Goal: Find specific page/section

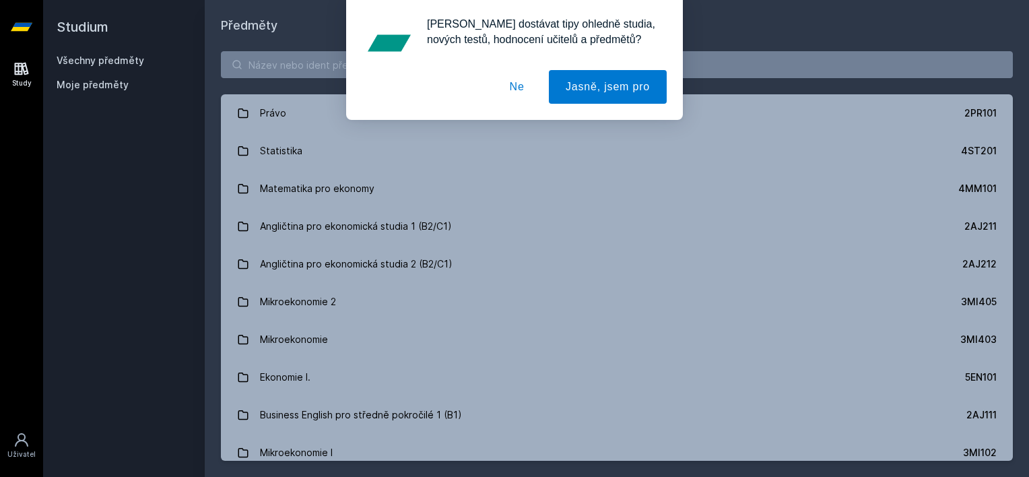
click at [514, 87] on button "Ne" at bounding box center [517, 87] width 48 height 34
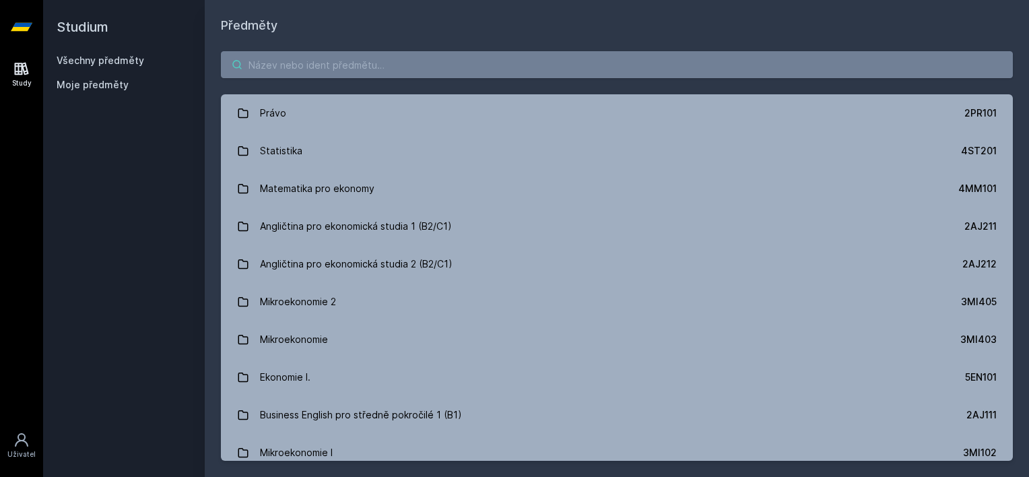
click at [481, 67] on input "search" at bounding box center [617, 64] width 792 height 27
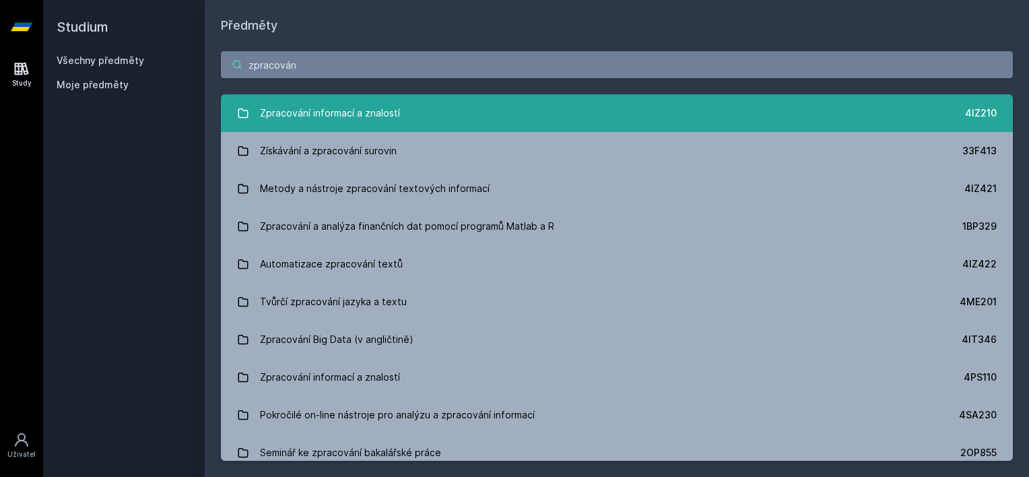
type input "zpracován"
click at [348, 110] on div "Zpracování informací a znalostí" at bounding box center [330, 113] width 140 height 27
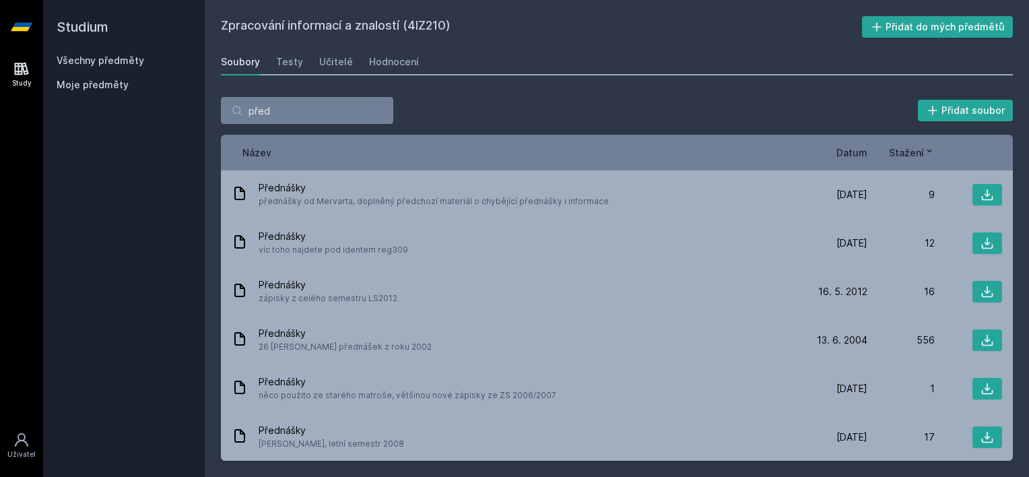
click at [849, 143] on div "Název Datum Stažení" at bounding box center [617, 153] width 792 height 36
click at [849, 154] on span "Datum" at bounding box center [851, 152] width 31 height 14
click at [849, 154] on span "Datum" at bounding box center [841, 152] width 31 height 14
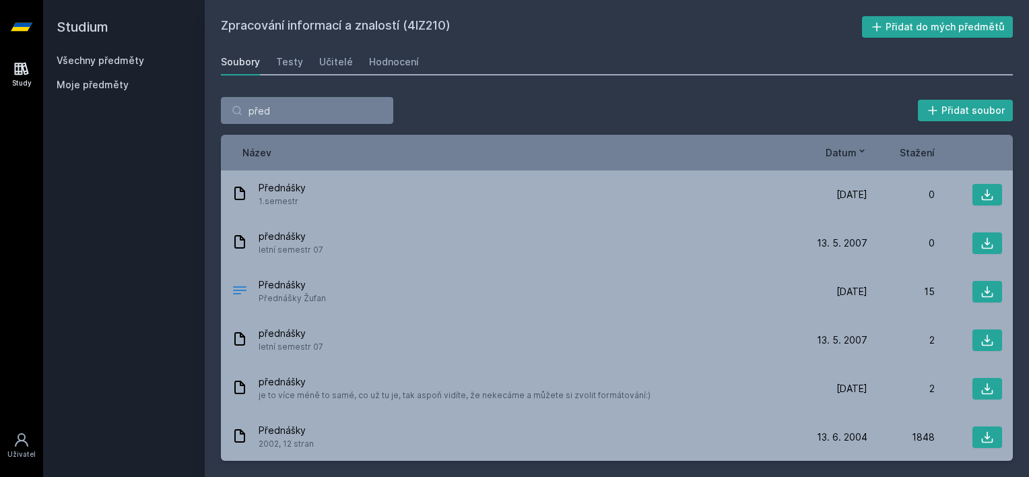
scroll to position [1164, 0]
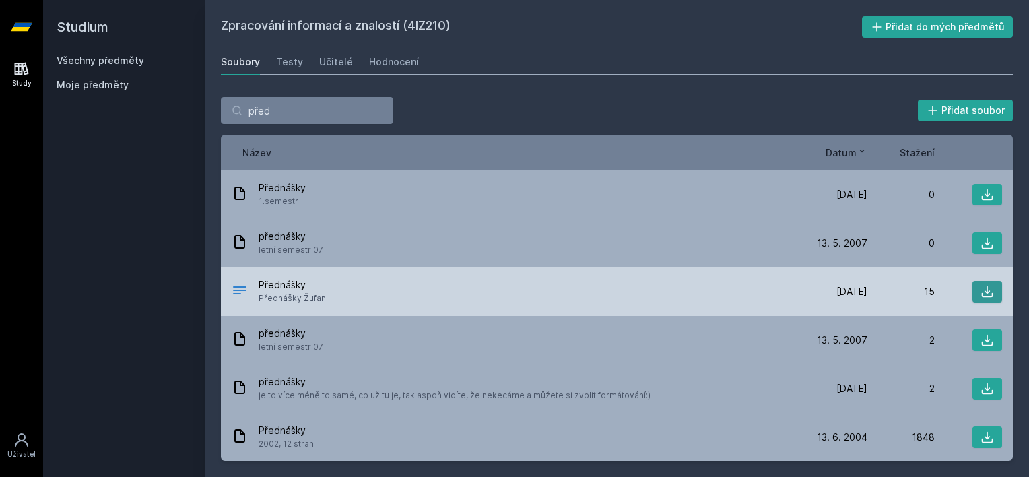
click at [981, 288] on icon at bounding box center [987, 291] width 13 height 13
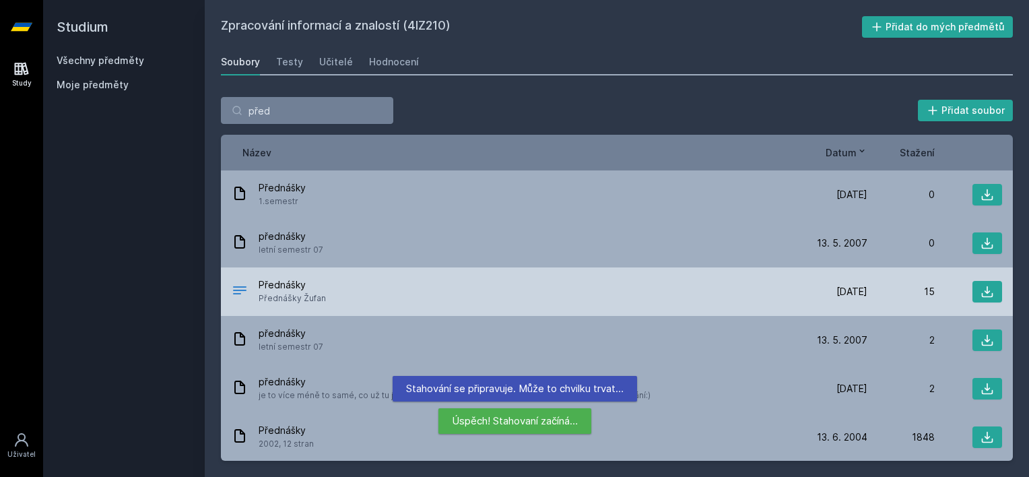
click at [697, 267] on div "Přednášky Přednášky Žufan [DATE] [DATE] 15" at bounding box center [617, 291] width 792 height 48
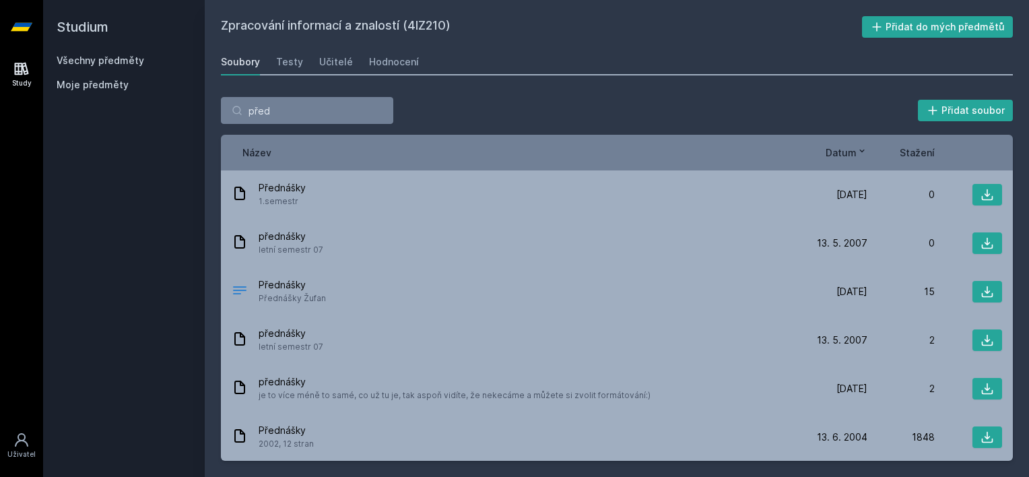
click at [552, 61] on div "Soubory Testy Učitelé Hodnocení" at bounding box center [617, 61] width 792 height 27
click at [331, 110] on input "před" at bounding box center [307, 110] width 172 height 27
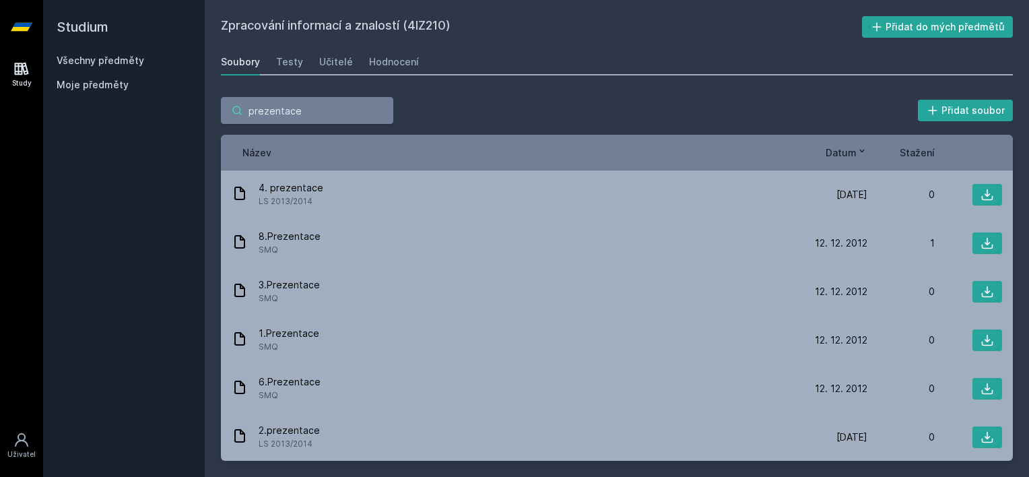
type input "prezentace"
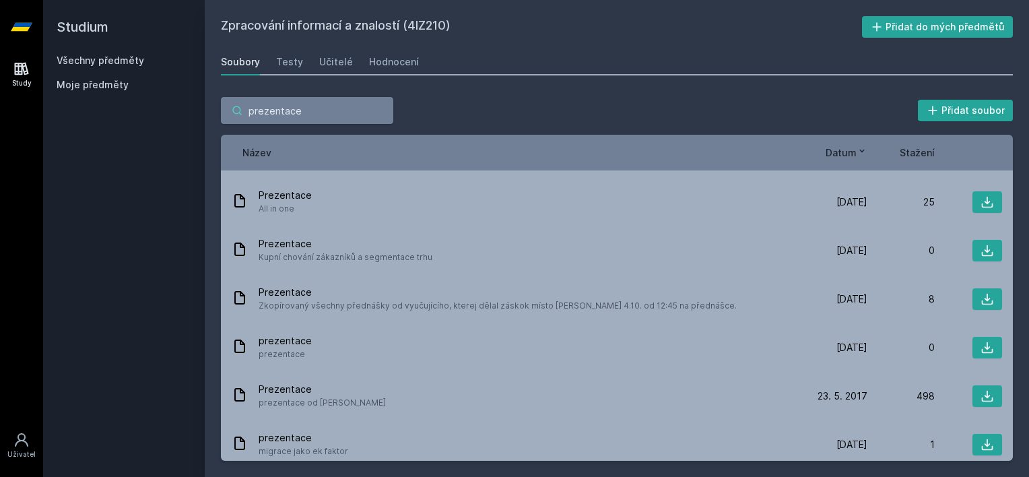
scroll to position [0, 0]
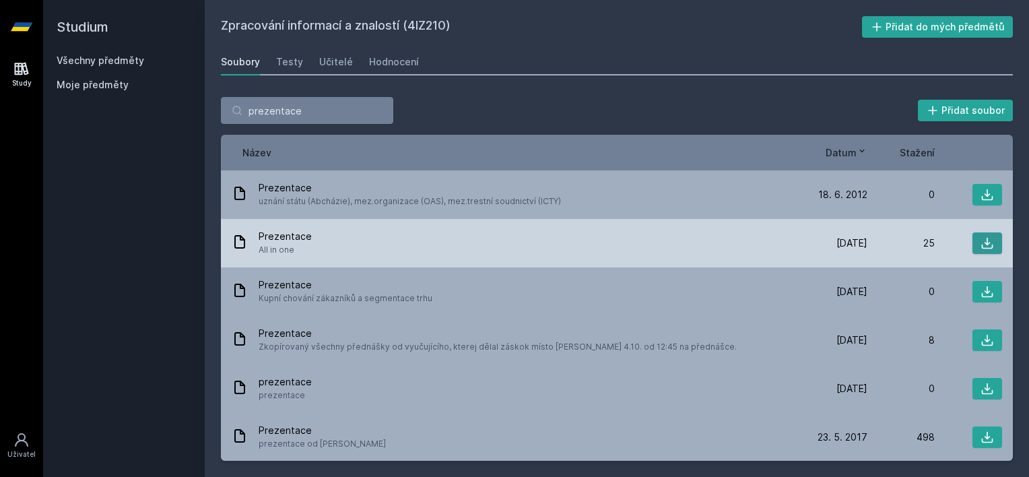
click at [972, 243] on button at bounding box center [987, 243] width 30 height 22
